Goal: Check status: Check status

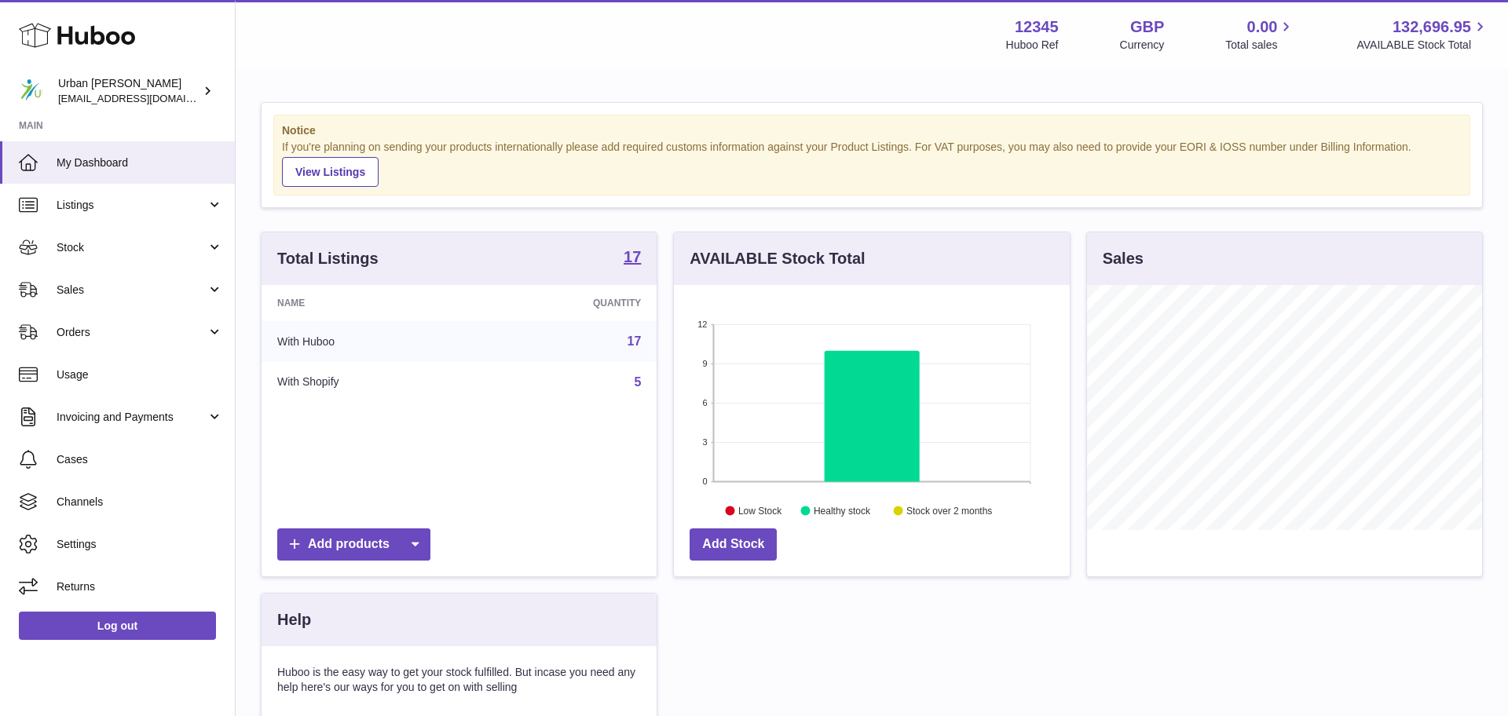
scroll to position [245, 395]
click at [142, 284] on span "Sales" at bounding box center [132, 290] width 150 height 15
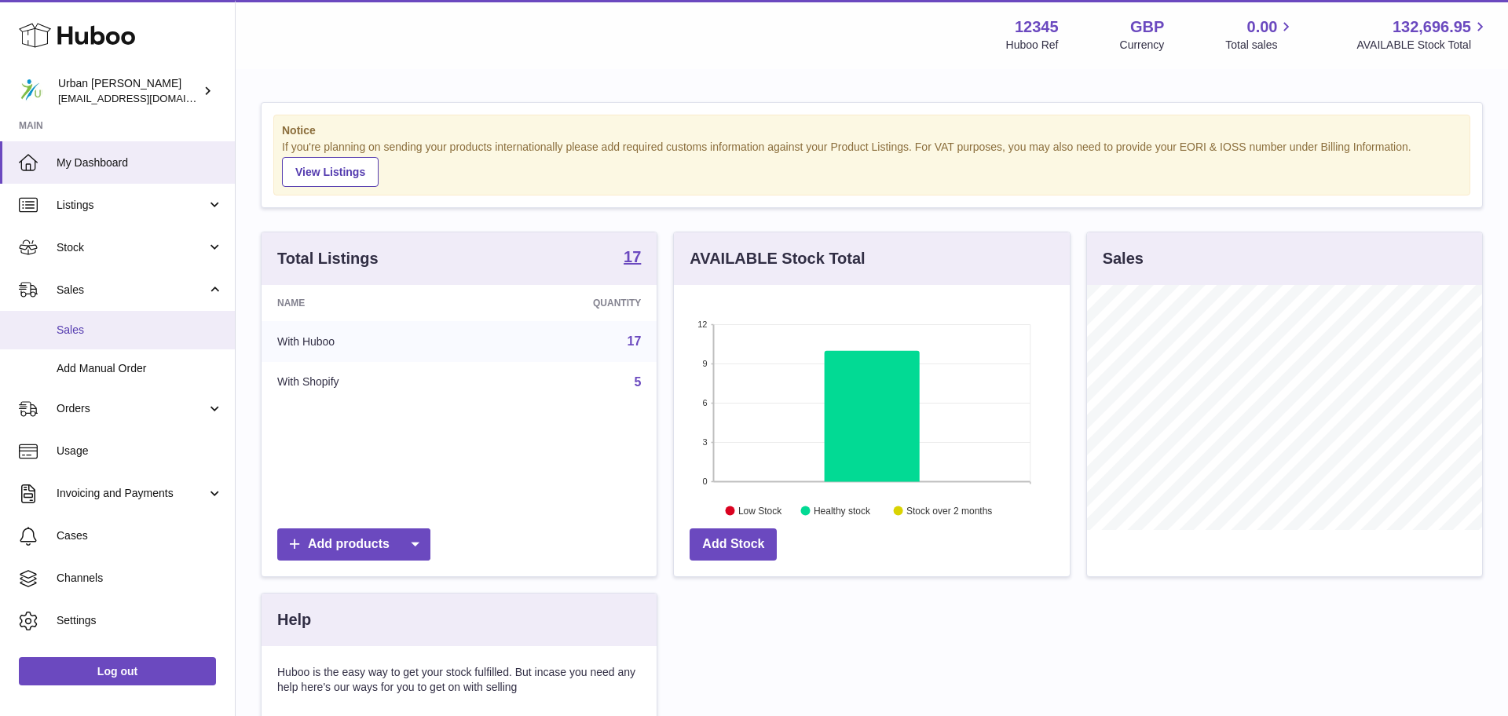
click at [115, 342] on link "Sales" at bounding box center [117, 330] width 235 height 38
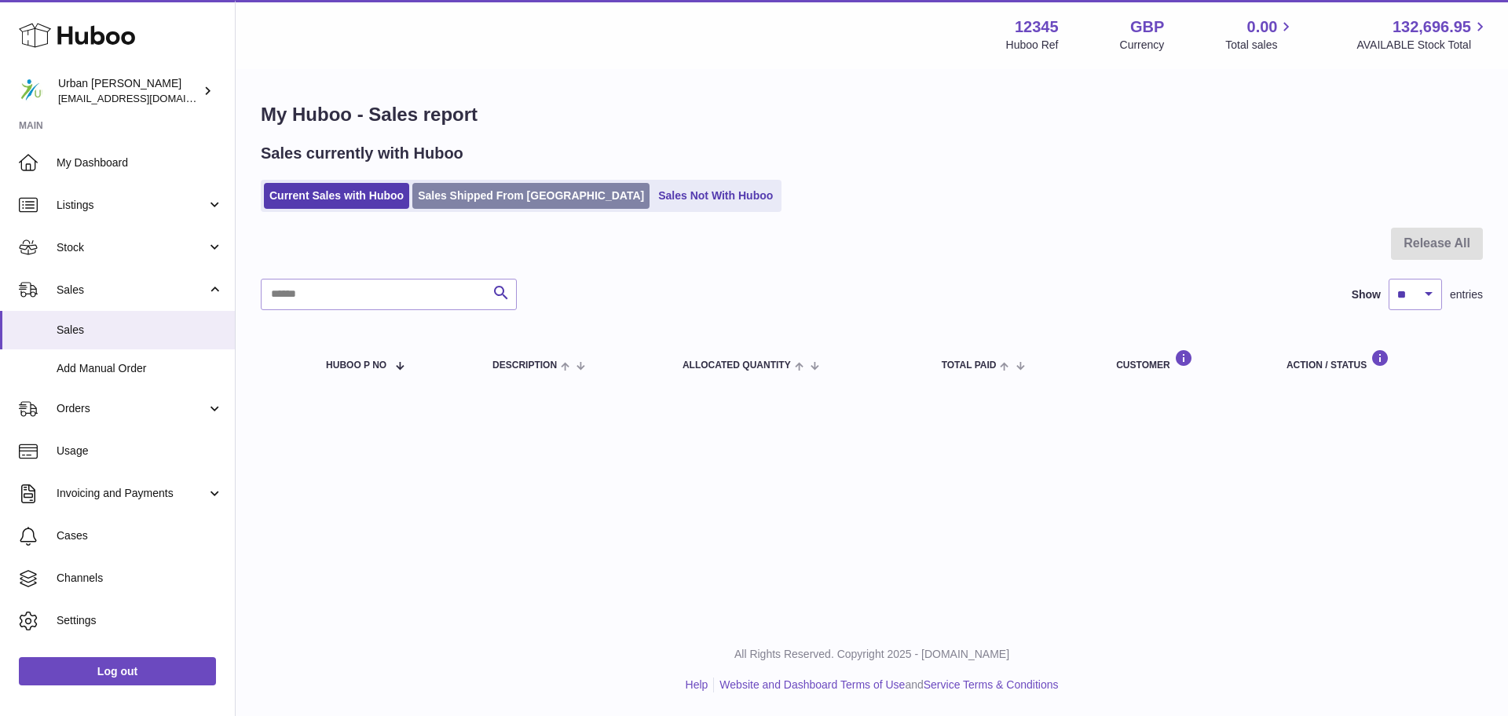
click at [486, 198] on link "Sales Shipped From [GEOGRAPHIC_DATA]" at bounding box center [530, 196] width 237 height 26
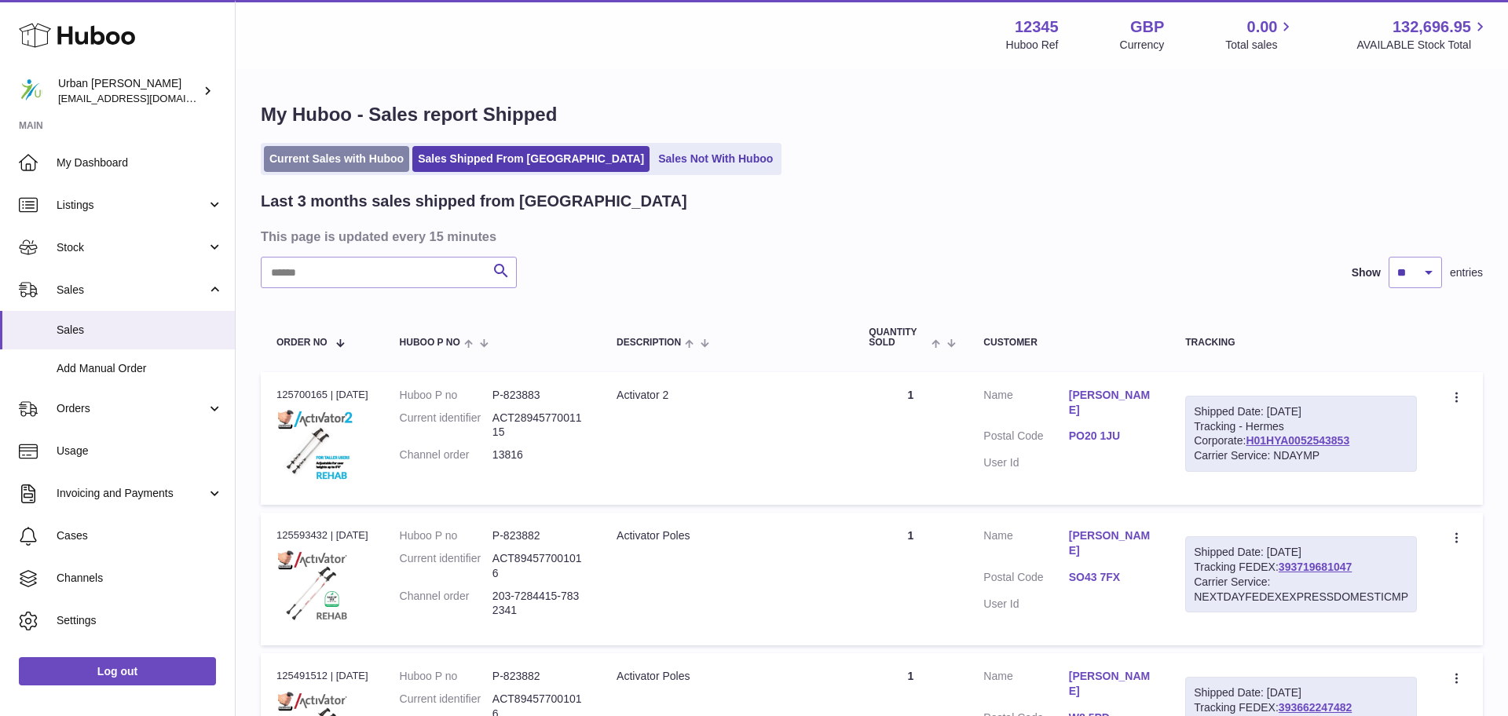
click at [344, 165] on link "Current Sales with Huboo" at bounding box center [336, 159] width 145 height 26
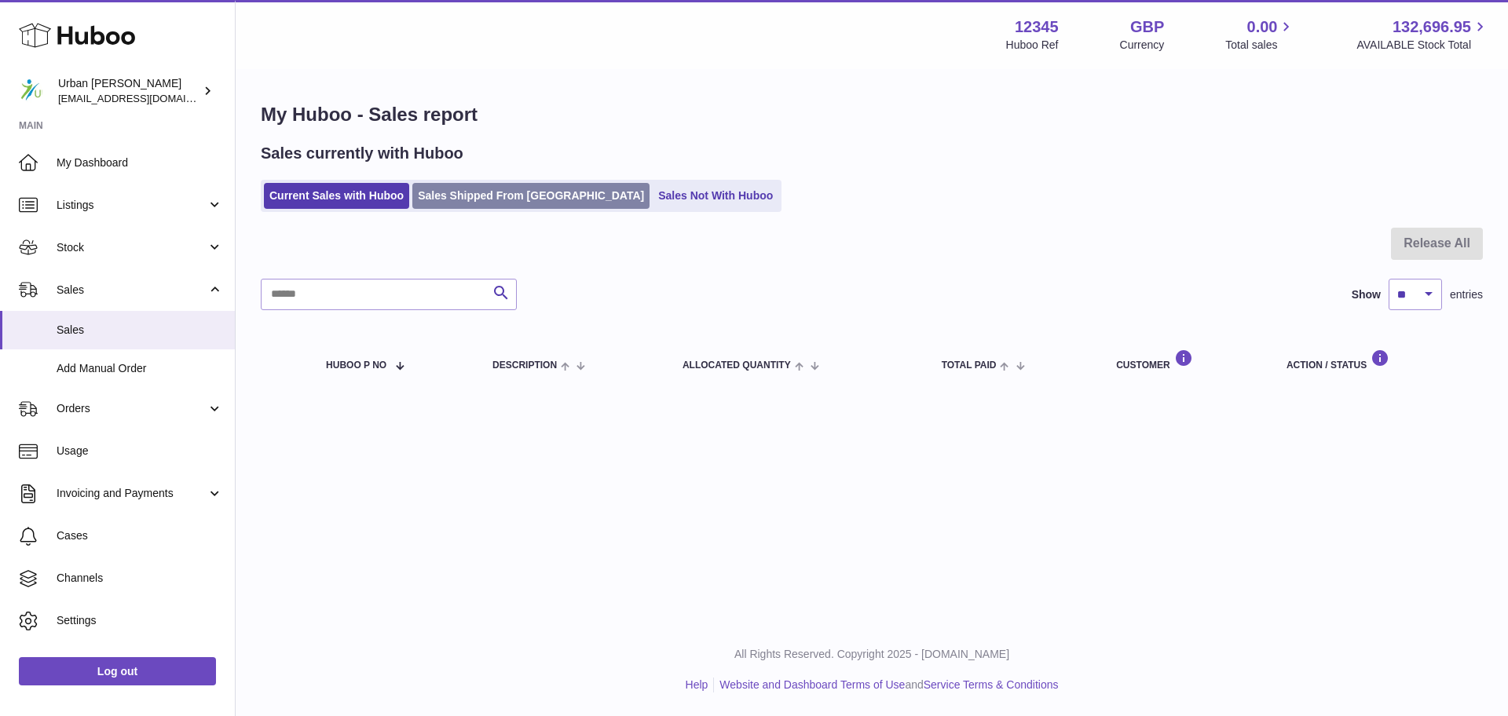
click at [433, 199] on link "Sales Shipped From [GEOGRAPHIC_DATA]" at bounding box center [530, 196] width 237 height 26
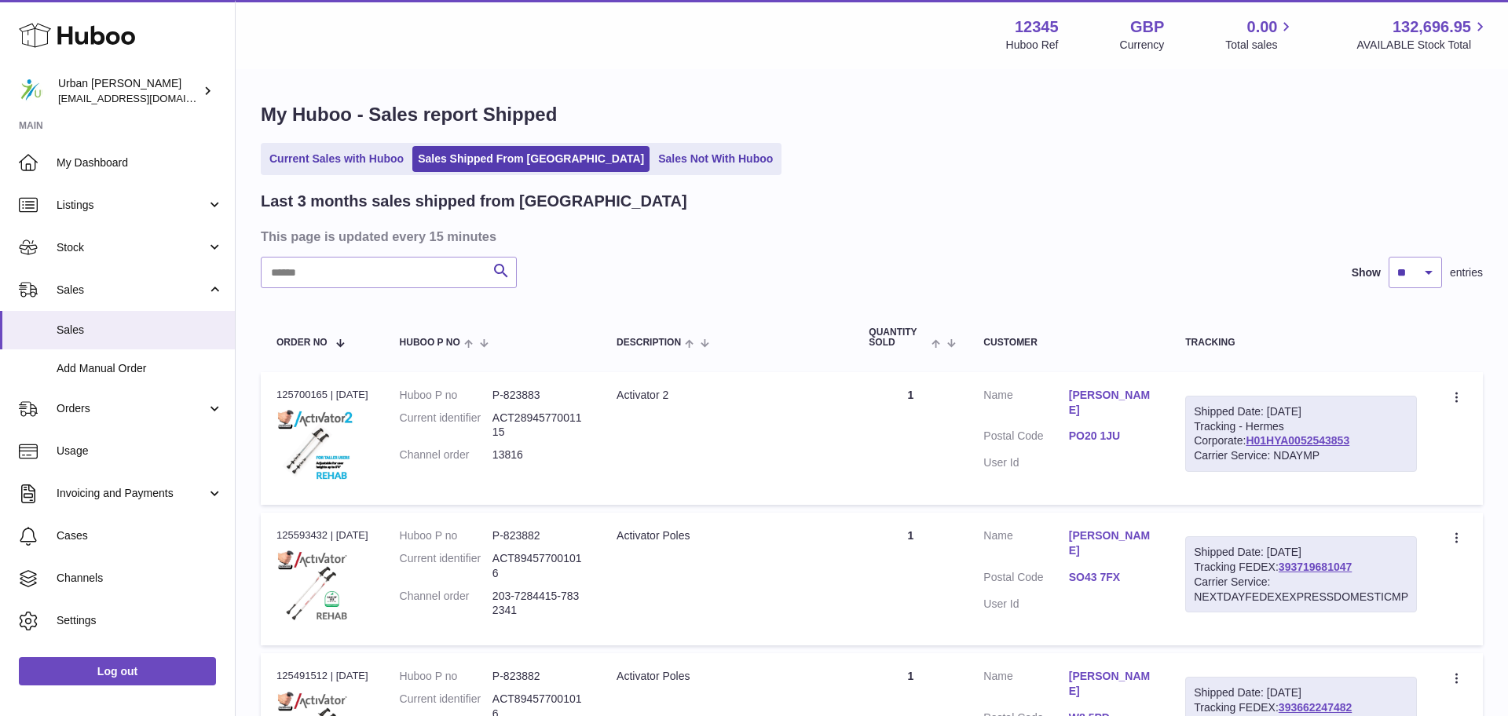
drag, startPoint x: 1187, startPoint y: 393, endPoint x: 1121, endPoint y: 402, distance: 65.9
click at [1126, 398] on td "Customer Name [PERSON_NAME] Postal Code PO20 1JU User Id" at bounding box center [1069, 438] width 202 height 133
drag, startPoint x: 1116, startPoint y: 408, endPoint x: 1100, endPoint y: 386, distance: 27.0
click at [1116, 408] on td "Customer Name [PERSON_NAME] Postal Code PO20 1JU User Id" at bounding box center [1069, 438] width 202 height 133
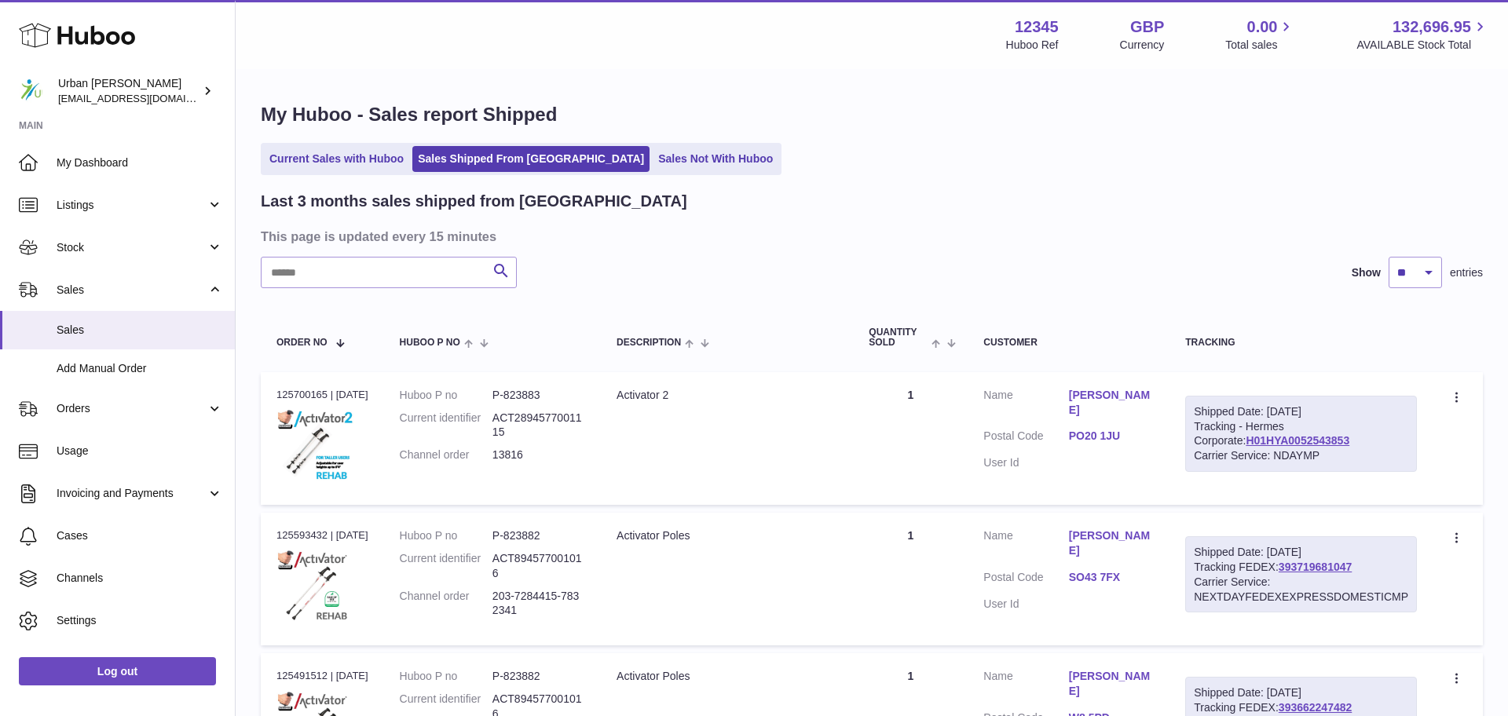
drag, startPoint x: 1086, startPoint y: 395, endPoint x: 1167, endPoint y: 414, distance: 83.1
click at [1107, 411] on dl "Customer Name [PERSON_NAME] Postal Code PO20 1JU User Id" at bounding box center [1068, 433] width 170 height 91
copy dl "[PERSON_NAME]"
click at [1097, 205] on div "Last 3 months sales shipped from [GEOGRAPHIC_DATA]" at bounding box center [872, 201] width 1222 height 21
